Goal: Task Accomplishment & Management: Use online tool/utility

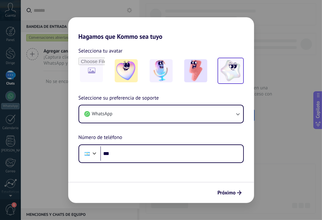
click at [233, 71] on img at bounding box center [230, 70] width 23 height 23
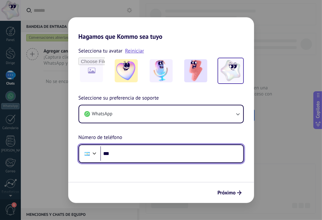
click at [139, 159] on input "***" at bounding box center [171, 154] width 143 height 15
type input "**********"
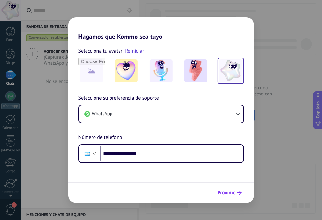
click at [231, 192] on font "Próximo" at bounding box center [227, 193] width 18 height 6
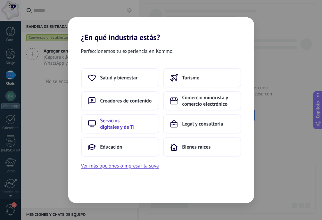
click at [130, 126] on font "Servicios digitales y de TI" at bounding box center [117, 124] width 35 height 13
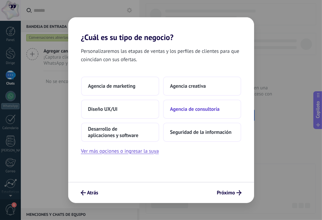
drag, startPoint x: 148, startPoint y: 129, endPoint x: 174, endPoint y: 109, distance: 32.3
click at [174, 109] on div "Agencia de marketing Agencia creativa Diseño UX/UI Agencia de consultoría Desar…" at bounding box center [161, 109] width 160 height 65
click at [149, 83] on button "Agencia de marketing" at bounding box center [120, 86] width 78 height 19
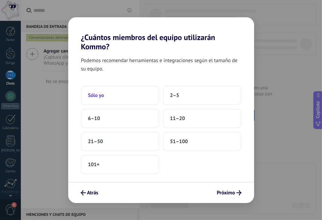
click at [144, 99] on button "Sólo yo" at bounding box center [120, 95] width 78 height 19
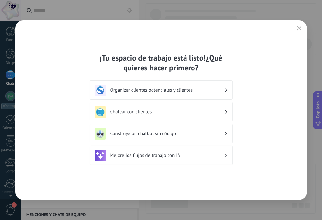
click at [160, 110] on h3 "Chatear con clientes" at bounding box center [167, 112] width 114 height 6
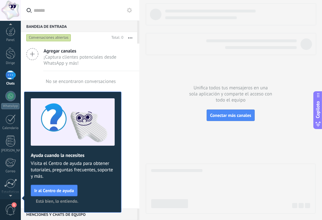
scroll to position [50, 0]
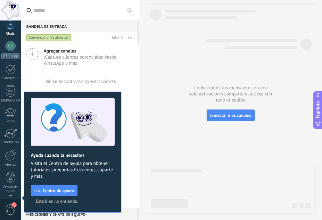
click at [62, 201] on font "Está bien, lo entiendo." at bounding box center [57, 201] width 42 height 6
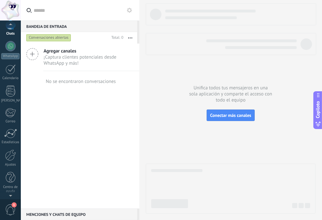
click at [60, 53] on font "Agregar canales" at bounding box center [60, 51] width 33 height 6
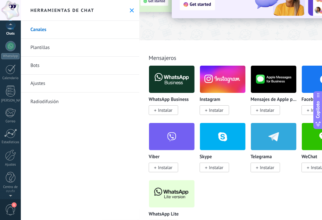
scroll to position [64, 4]
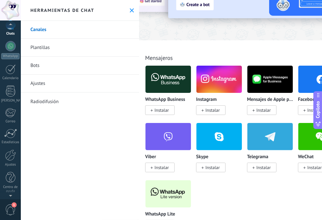
click at [158, 84] on img at bounding box center [169, 79] width 46 height 31
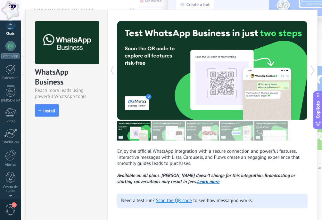
click at [160, 109] on div at bounding box center [164, 70] width 95 height 99
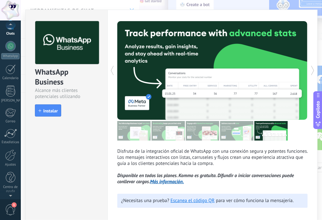
click at [55, 111] on font "Instalar" at bounding box center [50, 111] width 14 height 6
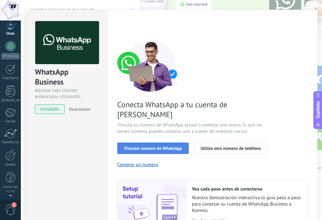
click at [162, 146] on font "Vincular número de WhatsApp" at bounding box center [153, 149] width 58 height 6
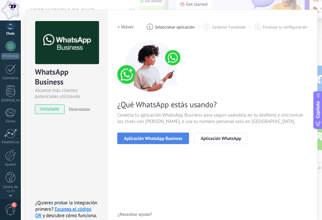
click at [162, 138] on font "Aplicación WhatsApp Business" at bounding box center [153, 139] width 58 height 6
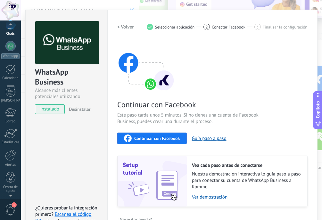
click at [147, 136] on font "Continuar con Facebook" at bounding box center [157, 139] width 46 height 6
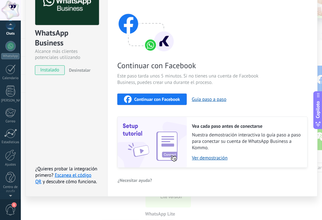
scroll to position [0, 0]
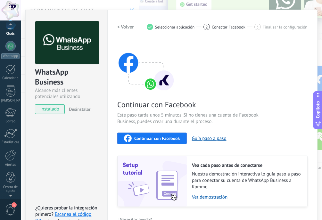
click at [137, 141] on div "Continuar con Facebook" at bounding box center [152, 139] width 56 height 8
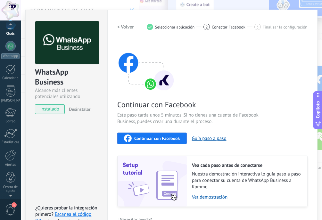
click at [162, 139] on font "Continuar con Facebook" at bounding box center [157, 139] width 46 height 6
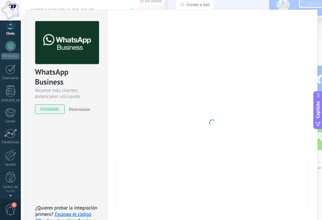
click at [149, 32] on div at bounding box center [212, 122] width 190 height 203
